Goal: Information Seeking & Learning: Learn about a topic

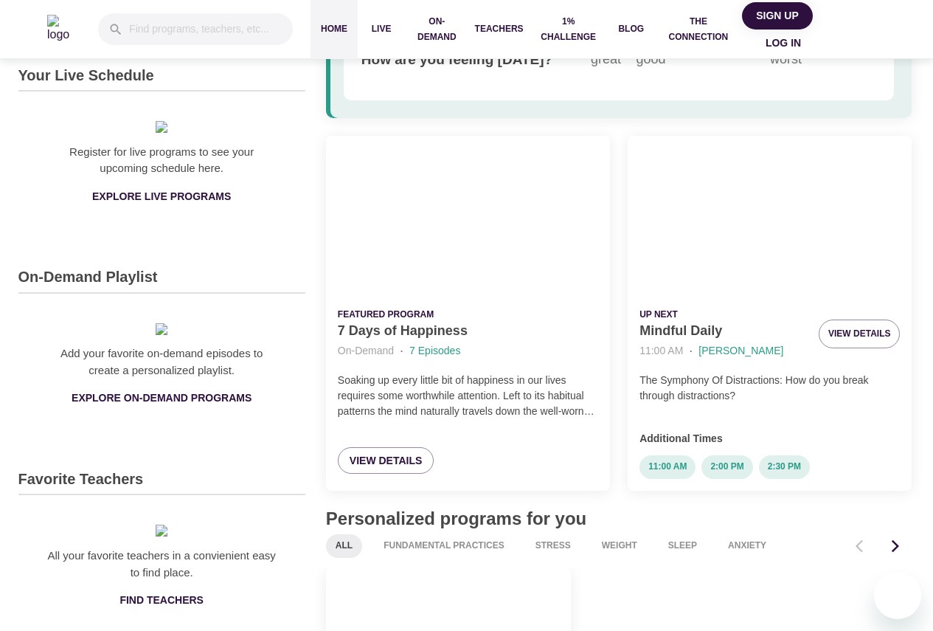
scroll to position [74, 0]
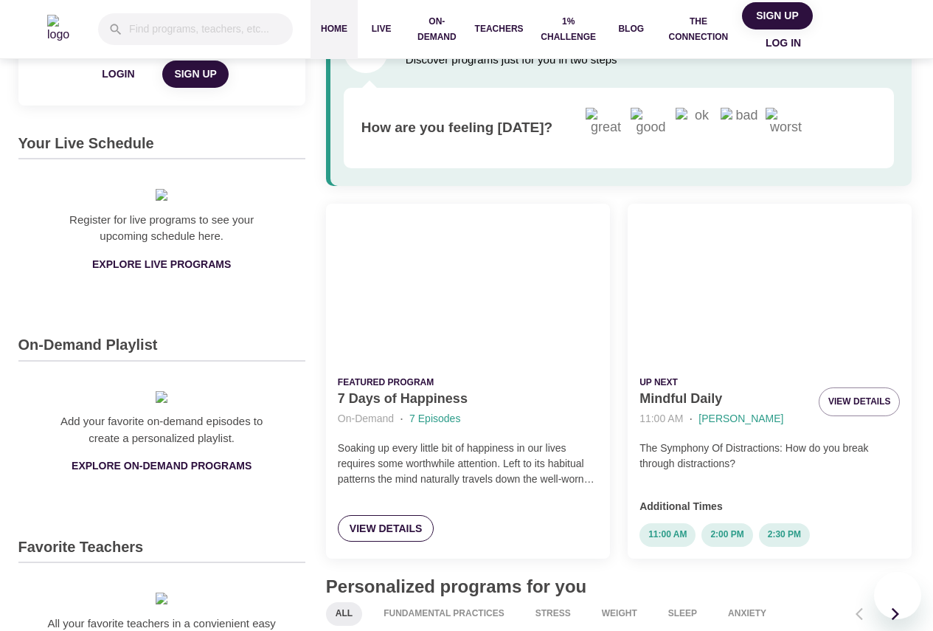
click at [393, 534] on span "View Details" at bounding box center [386, 528] width 73 height 18
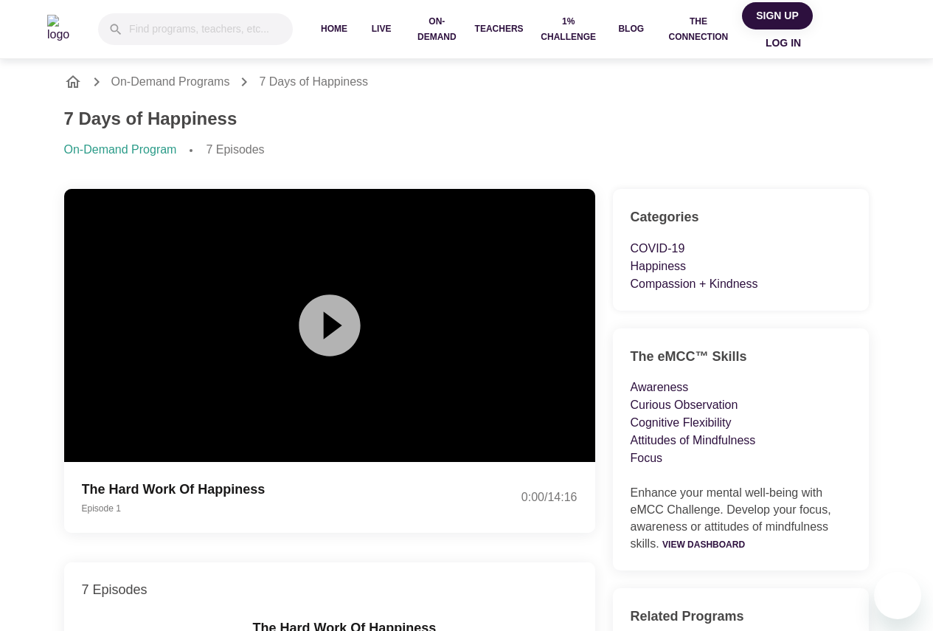
click at [334, 336] on icon at bounding box center [329, 324] width 61 height 61
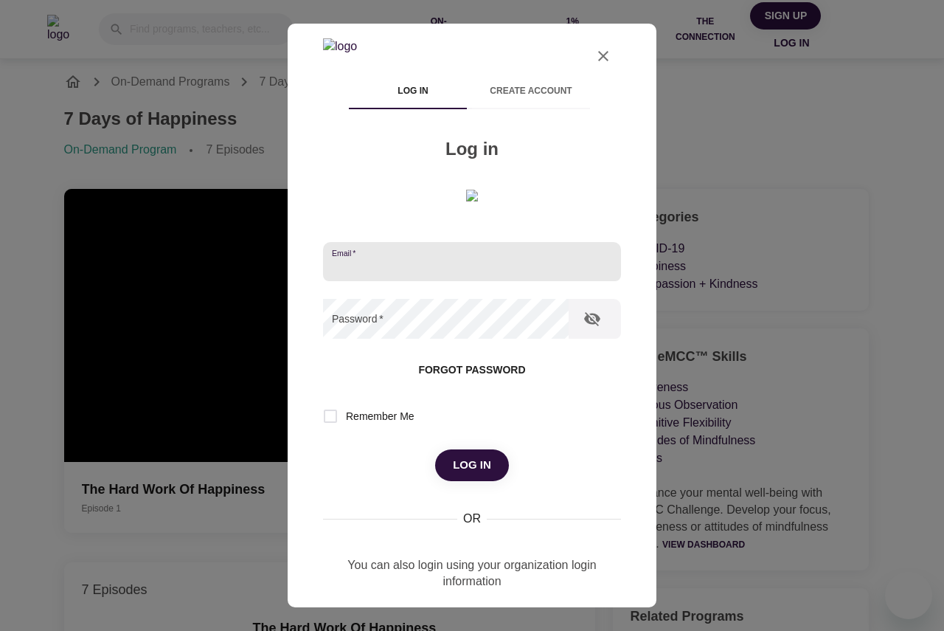
click at [489, 282] on input "email" at bounding box center [472, 262] width 298 height 40
type input "[EMAIL_ADDRESS][DOMAIN_NAME]"
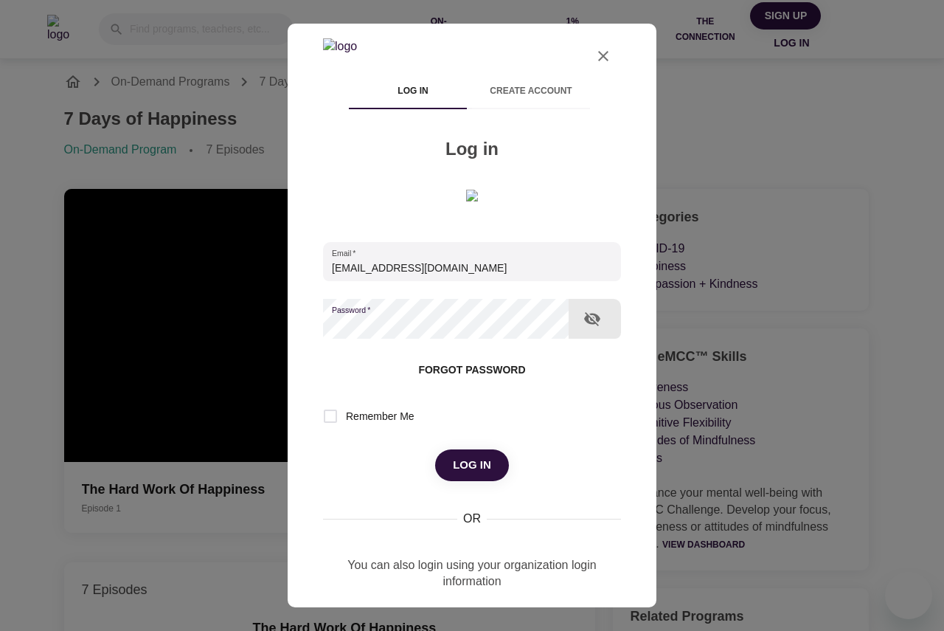
click at [435, 449] on button "Log in" at bounding box center [472, 464] width 74 height 31
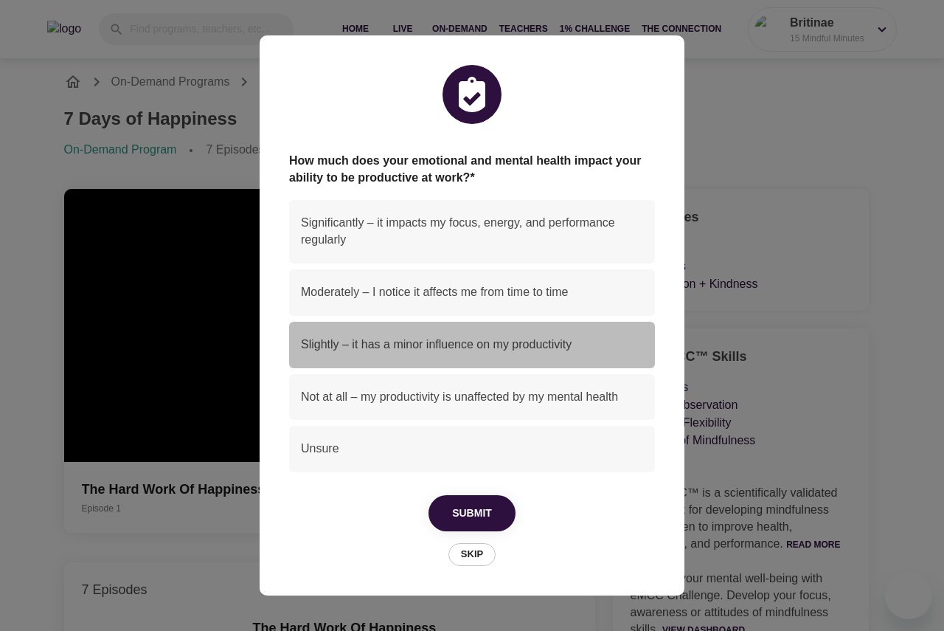
click at [398, 348] on span "Slightly – it has a minor influence on my productivity" at bounding box center [472, 344] width 342 height 17
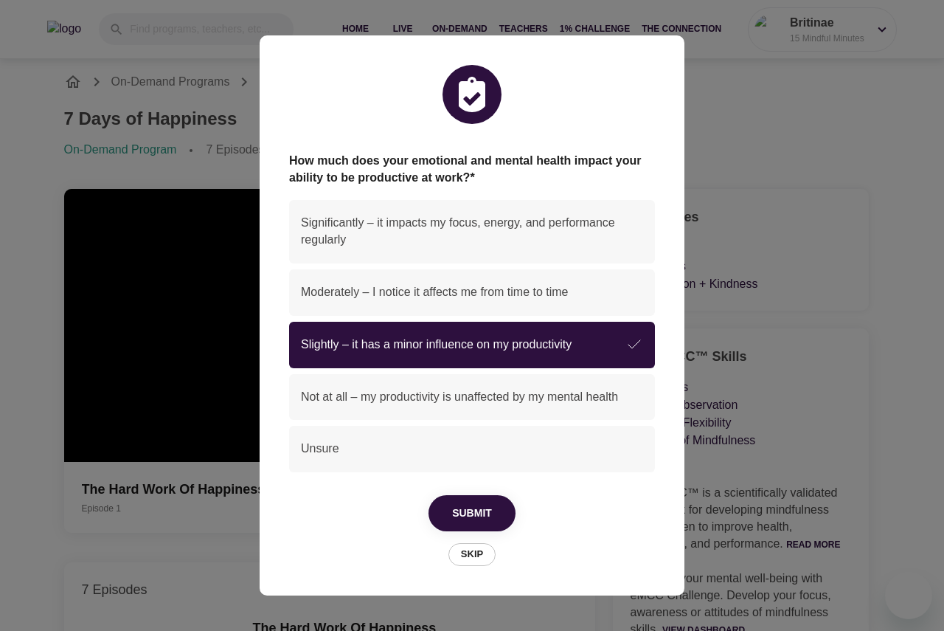
click at [486, 507] on span "Submit" at bounding box center [472, 513] width 40 height 18
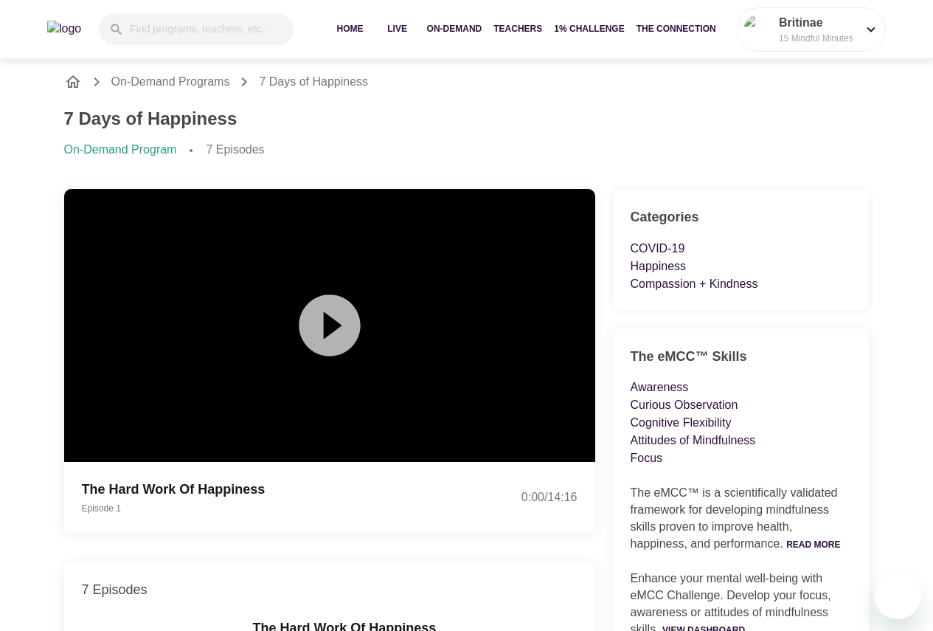
click at [312, 342] on icon at bounding box center [329, 324] width 61 height 61
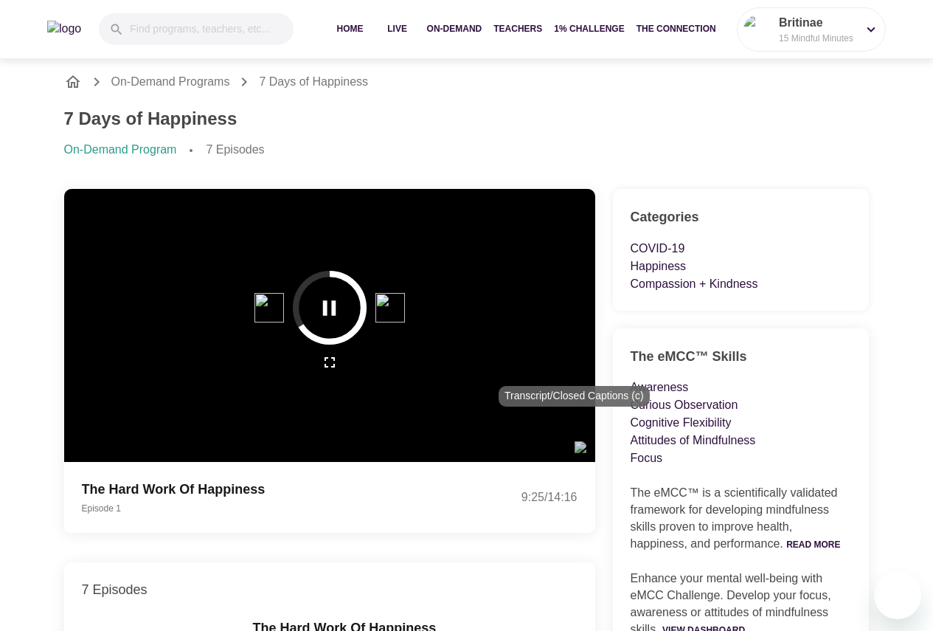
click at [575, 441] on img "button" at bounding box center [581, 447] width 12 height 12
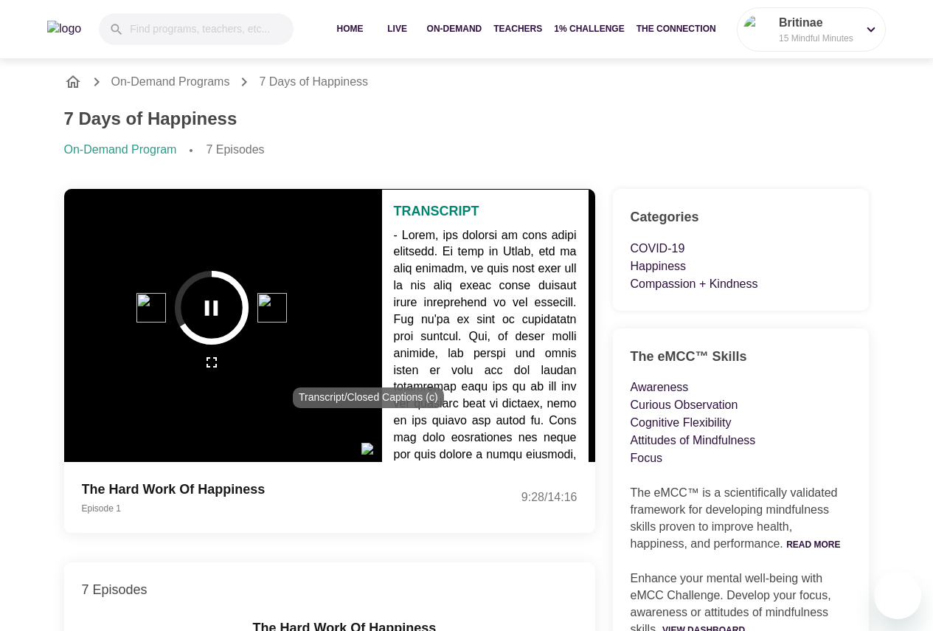
click at [367, 443] on img "button" at bounding box center [368, 449] width 12 height 12
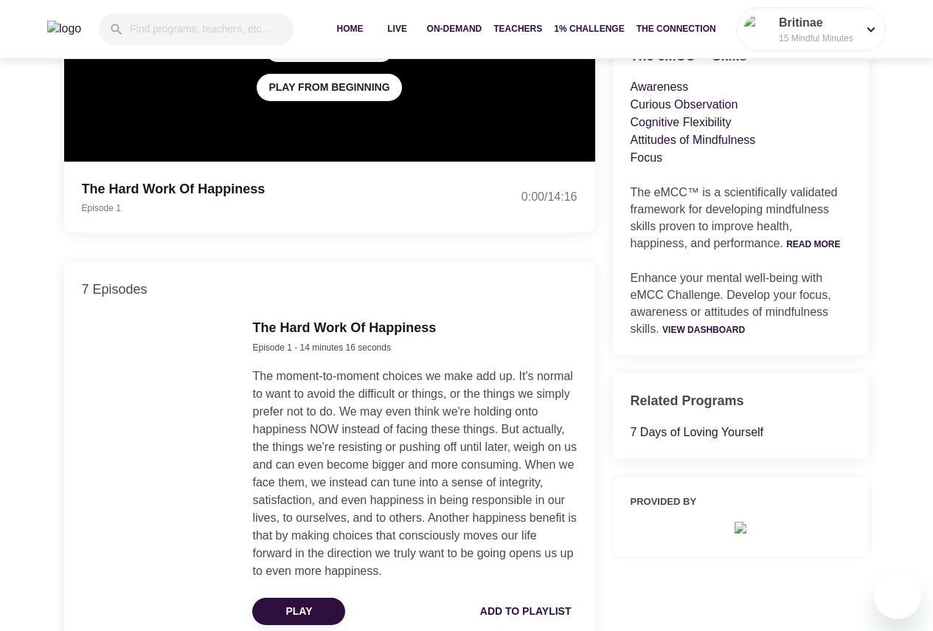
scroll to position [148, 0]
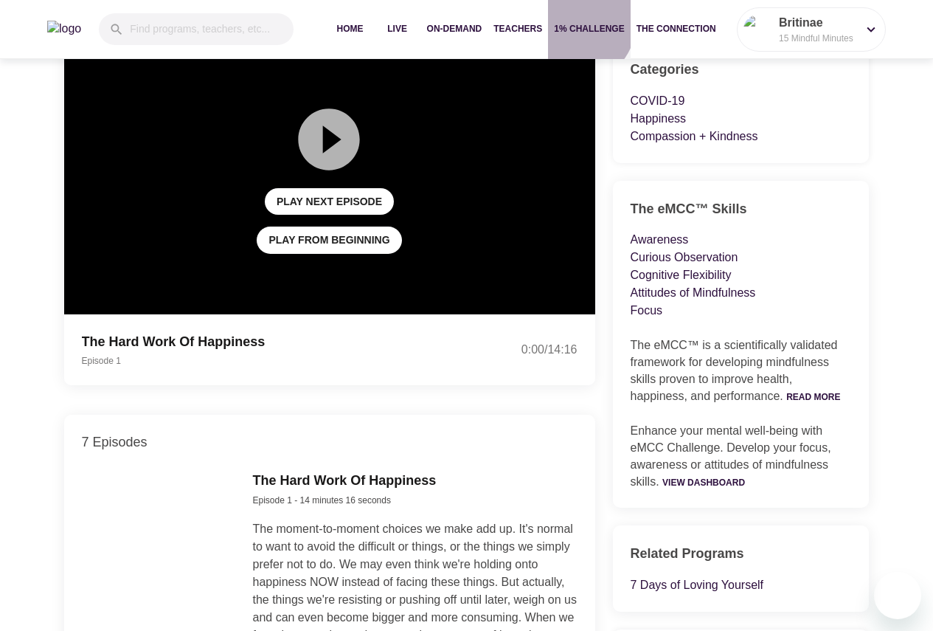
click at [587, 20] on button "1% Challenge" at bounding box center [589, 29] width 82 height 59
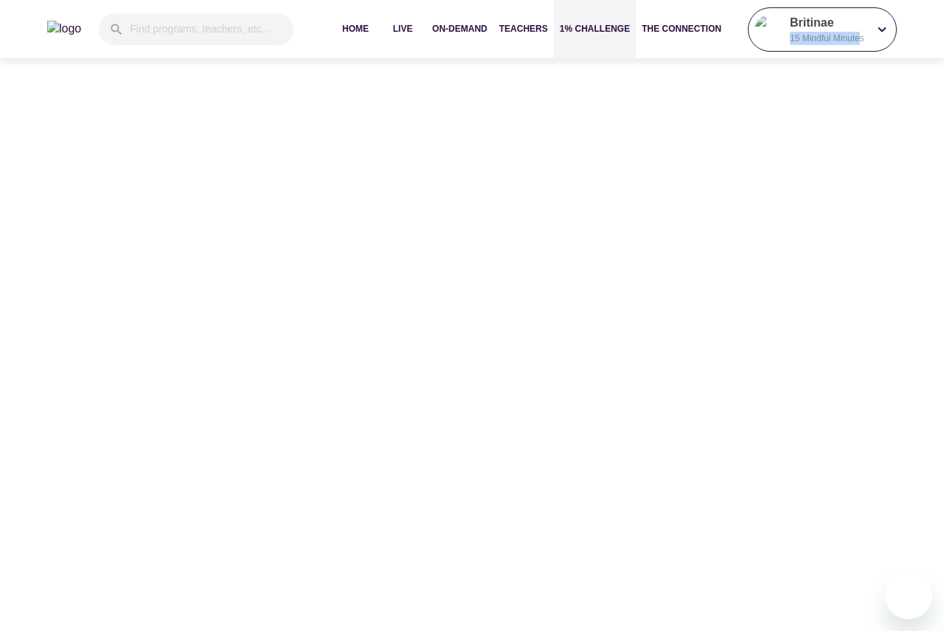
click at [860, 30] on div "Britinae 15 Mindful Minutes" at bounding box center [829, 29] width 84 height 37
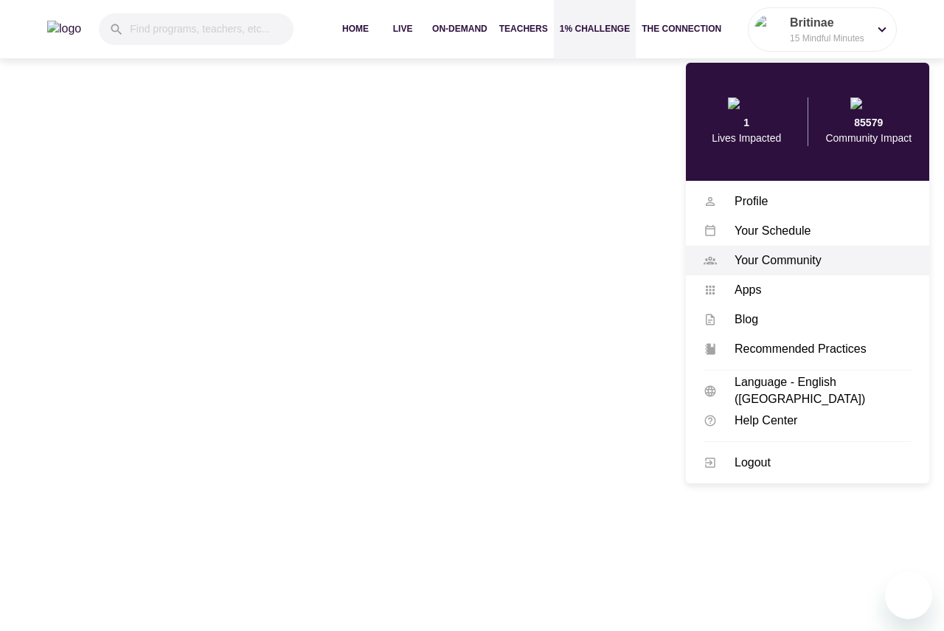
click at [767, 260] on div "Your Community" at bounding box center [814, 260] width 195 height 17
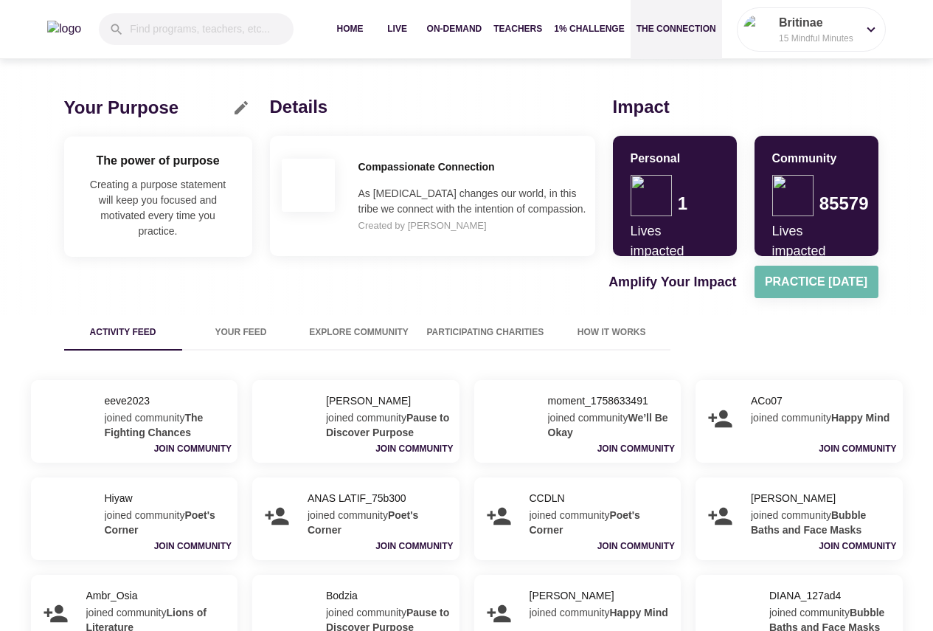
click at [799, 293] on link "Practice [DATE]" at bounding box center [817, 282] width 124 height 32
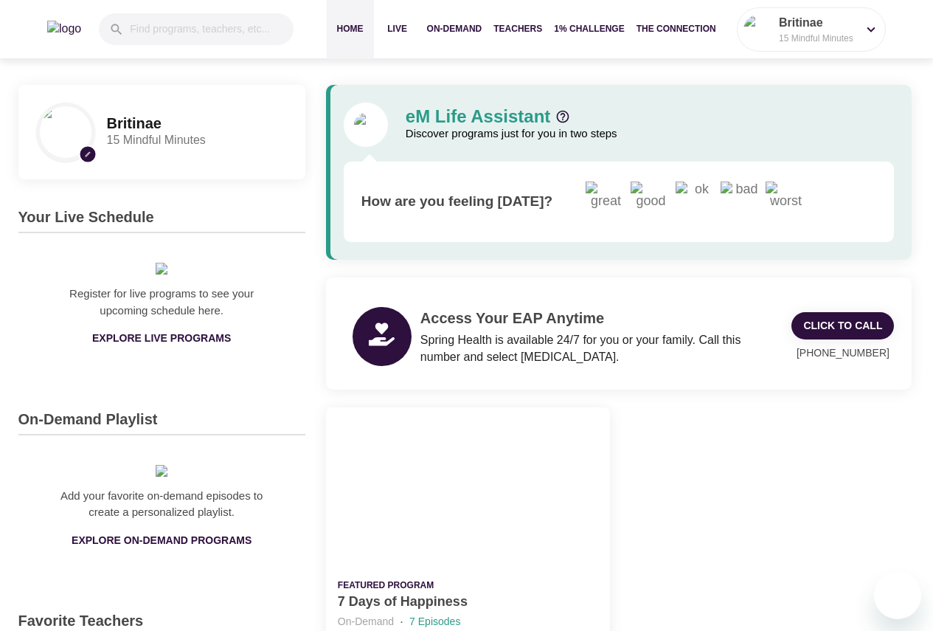
click at [604, 209] on img "I'm feeling great" at bounding box center [606, 202] width 41 height 41
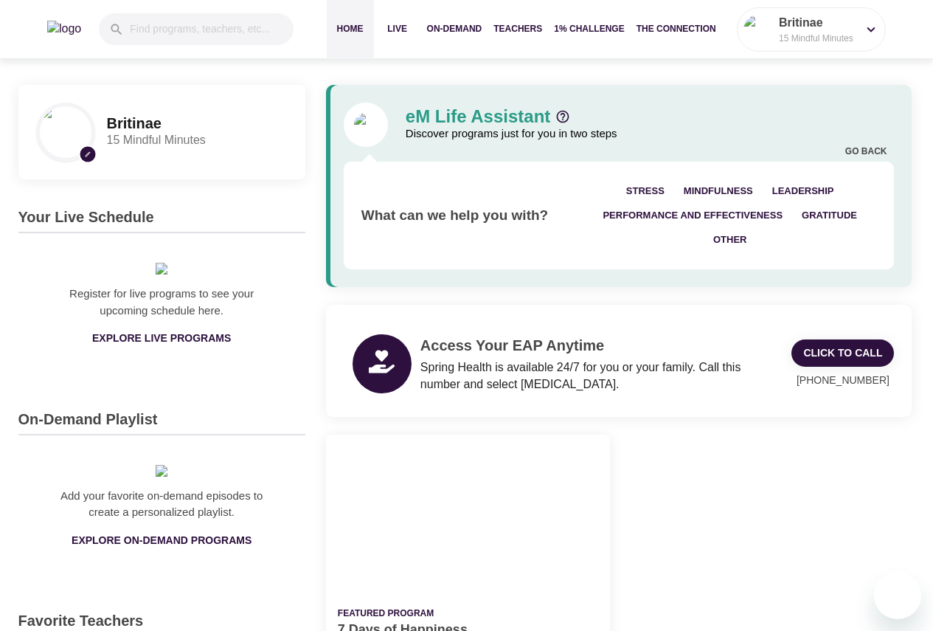
click at [663, 190] on span "Stress" at bounding box center [645, 191] width 38 height 17
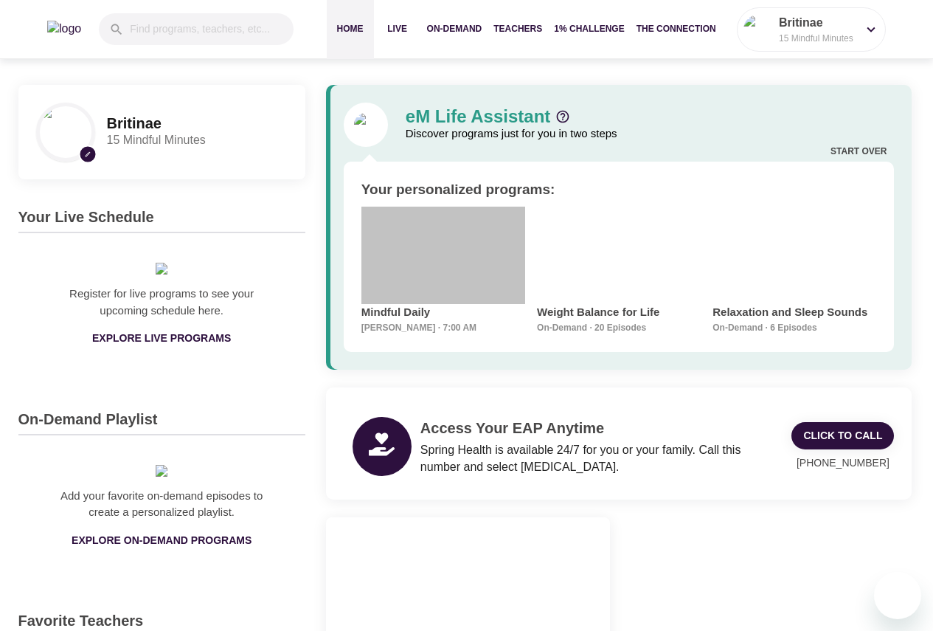
click at [456, 252] on div "Mindful Daily" at bounding box center [444, 253] width 164 height 92
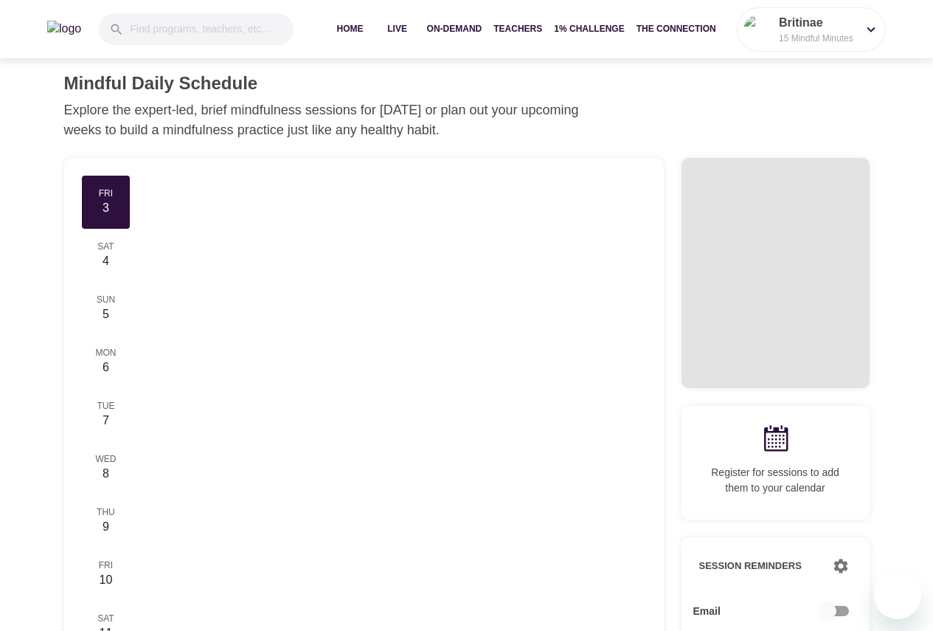
checkbox input "true"
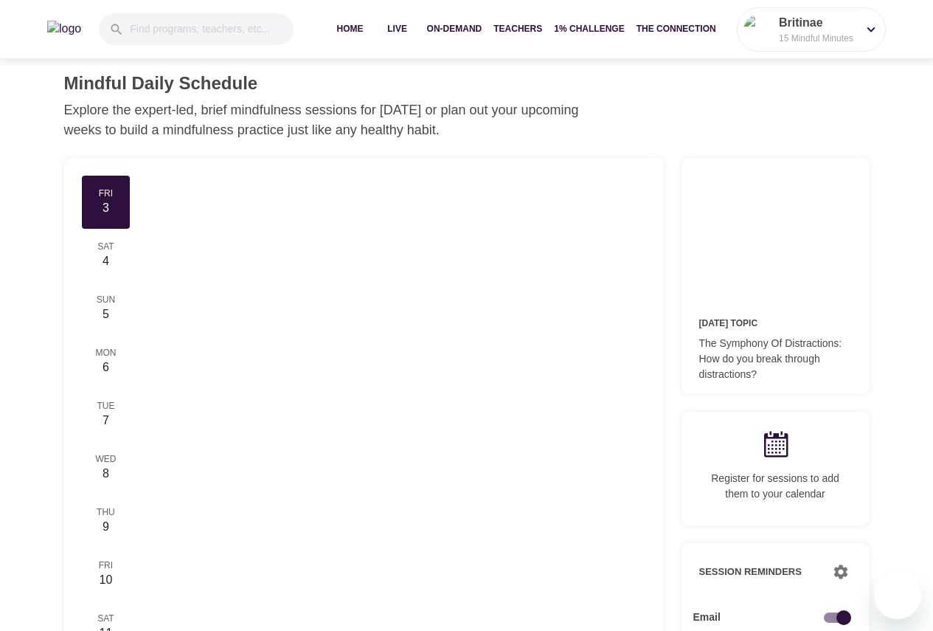
click at [125, 359] on div "6" at bounding box center [106, 367] width 37 height 17
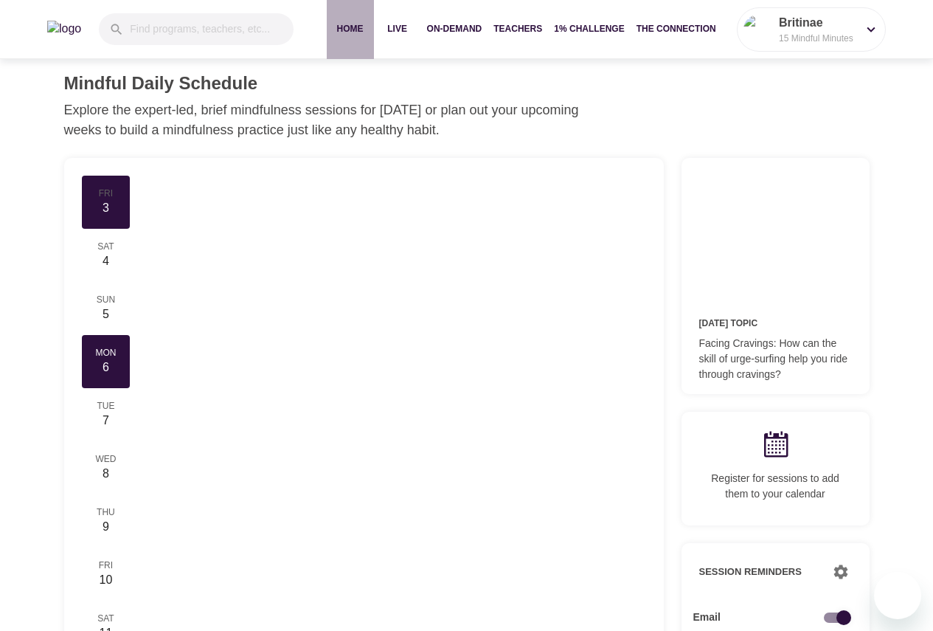
click at [368, 29] on span "Home" at bounding box center [350, 28] width 35 height 15
